Goal: Task Accomplishment & Management: Use online tool/utility

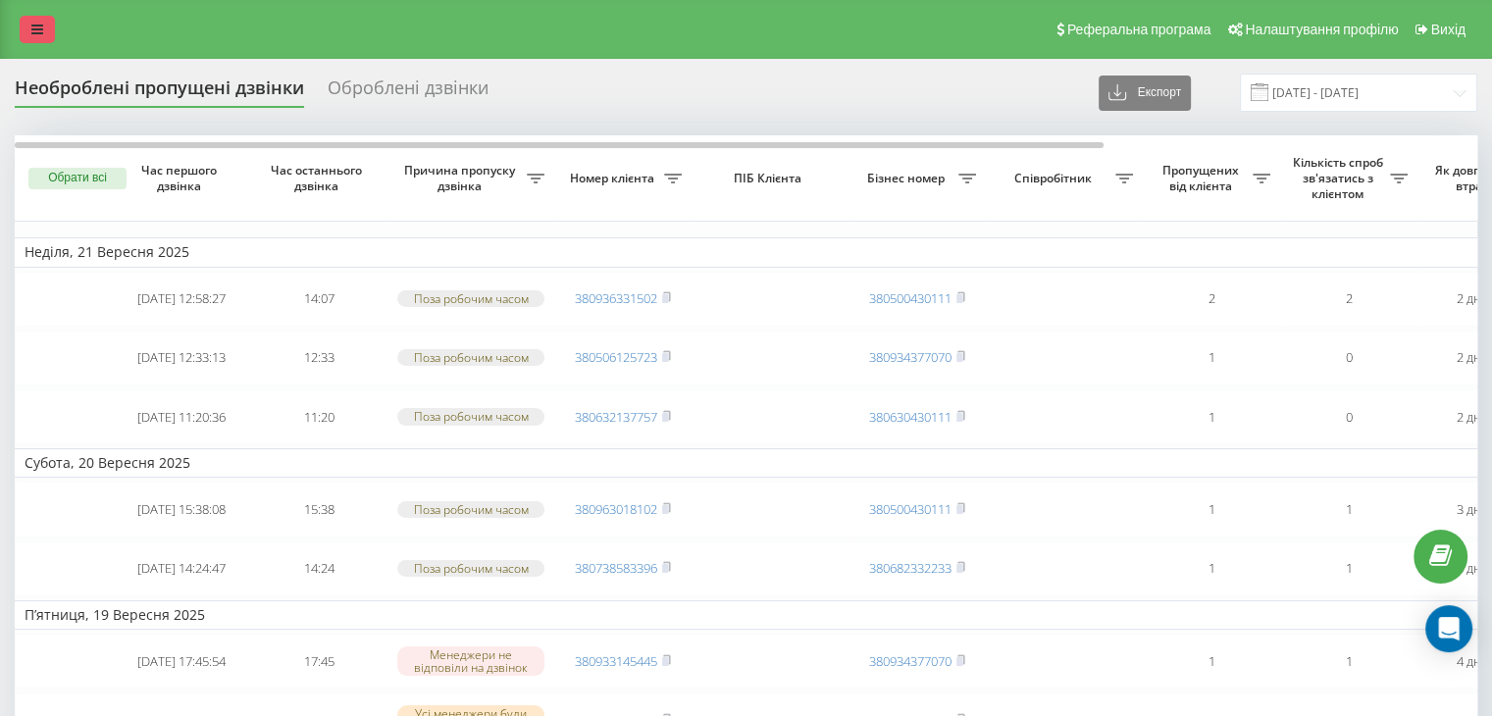
click at [31, 23] on icon at bounding box center [37, 30] width 12 height 14
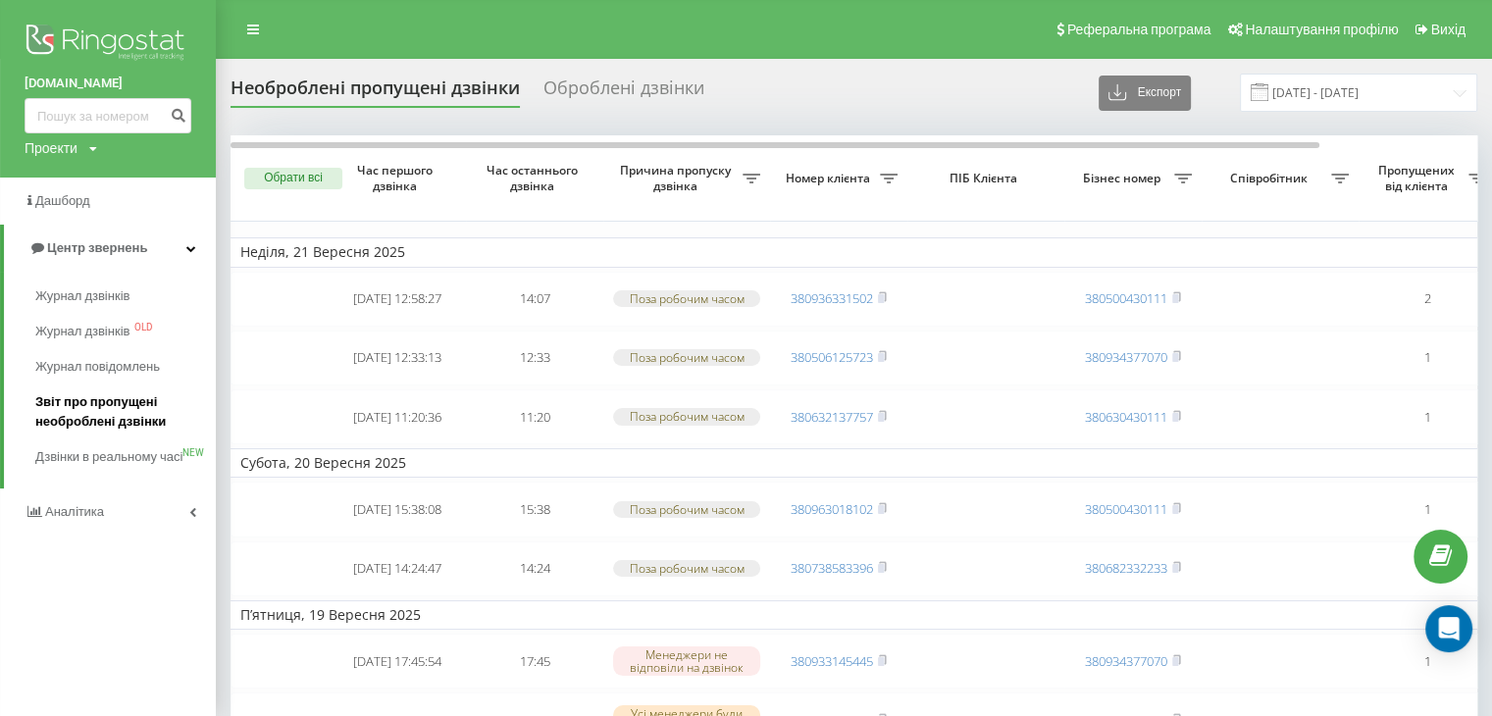
click at [67, 413] on span "Звіт про пропущені необроблені дзвінки" at bounding box center [120, 411] width 171 height 39
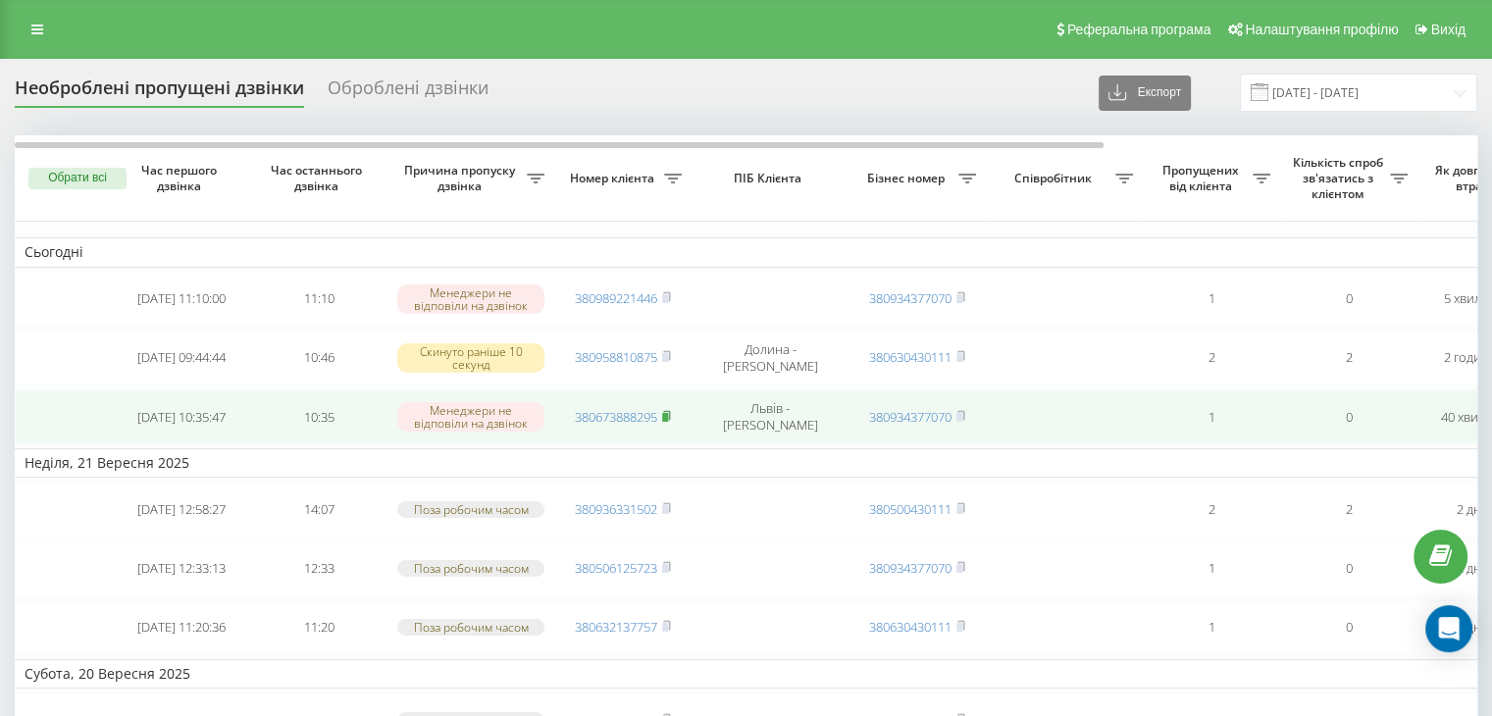
click at [671, 417] on icon at bounding box center [666, 416] width 9 height 12
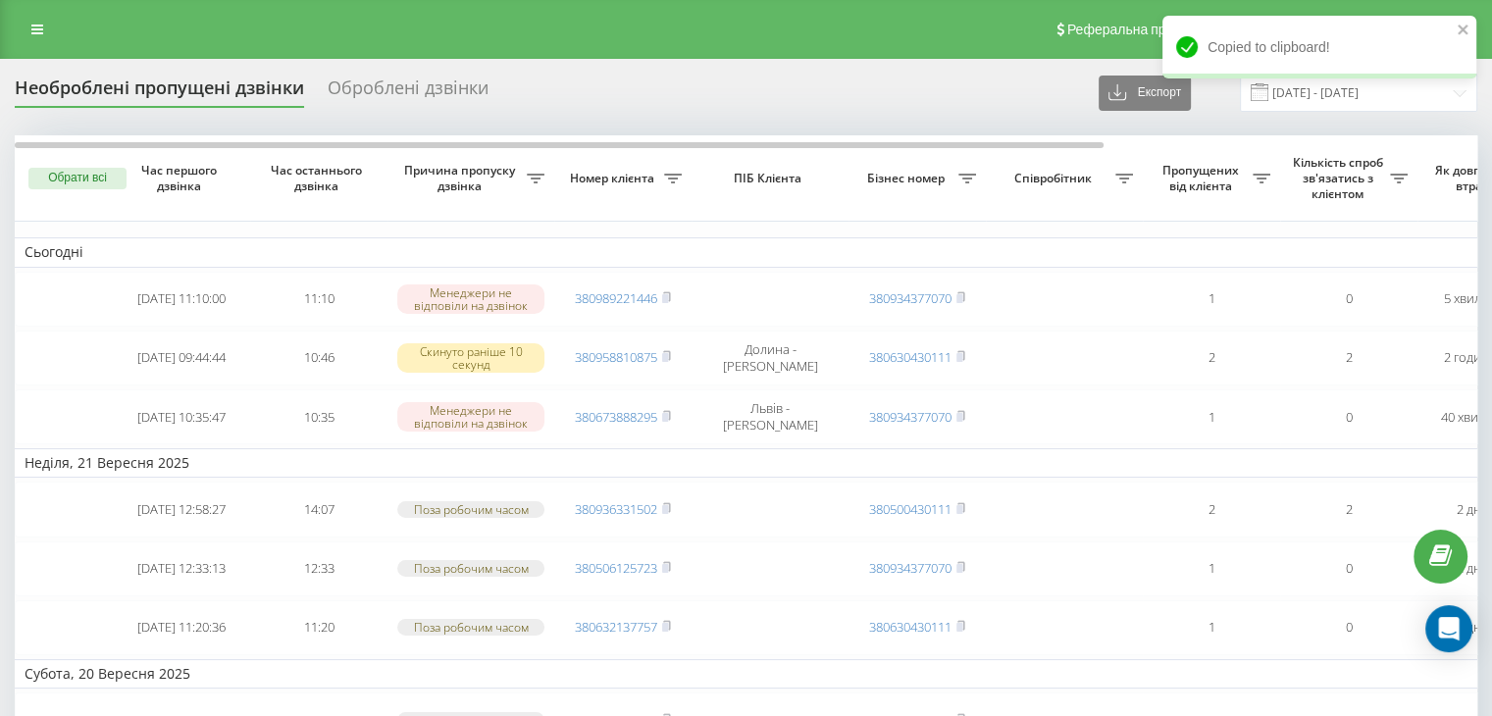
drag, startPoint x: 35, startPoint y: 24, endPoint x: 33, endPoint y: 61, distance: 37.3
click at [35, 24] on icon at bounding box center [37, 30] width 12 height 14
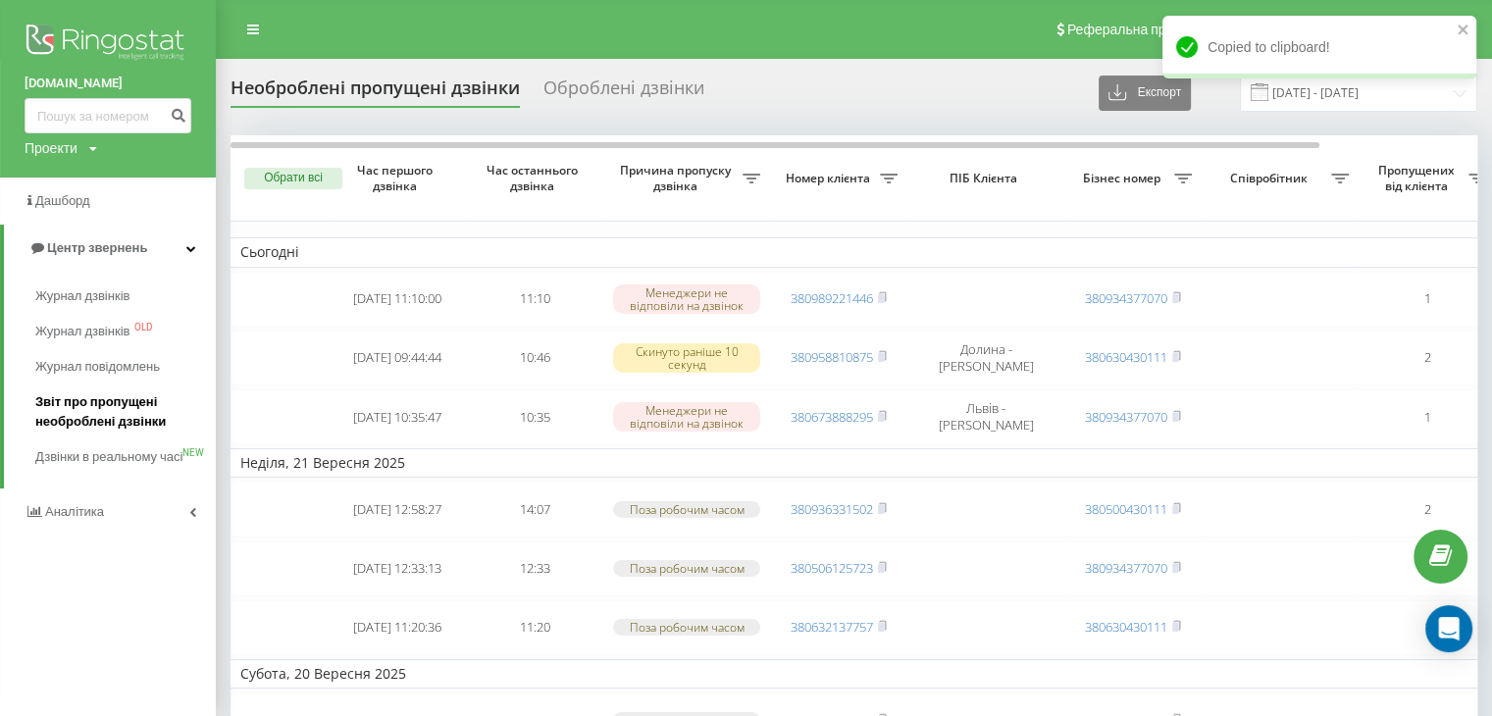
click at [65, 399] on span "Звіт про пропущені необроблені дзвінки" at bounding box center [120, 411] width 171 height 39
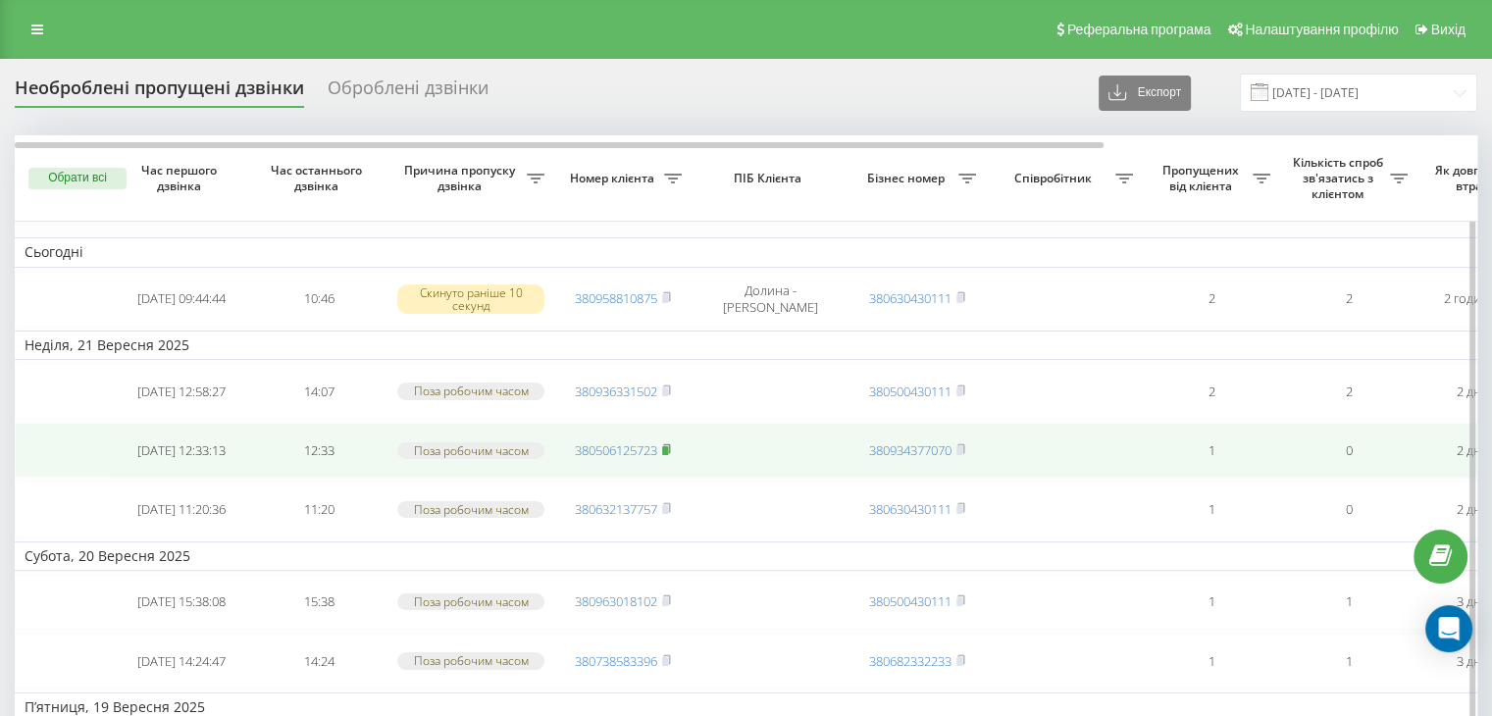
click at [663, 444] on icon at bounding box center [666, 449] width 9 height 12
